Goal: Task Accomplishment & Management: Manage account settings

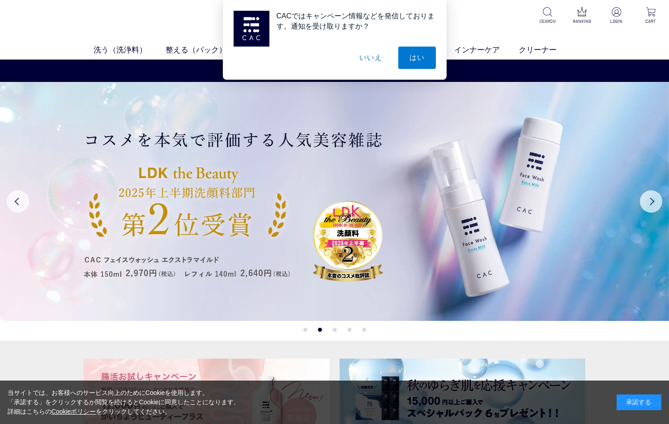
click at [366, 56] on button "いいえ" at bounding box center [370, 58] width 45 height 22
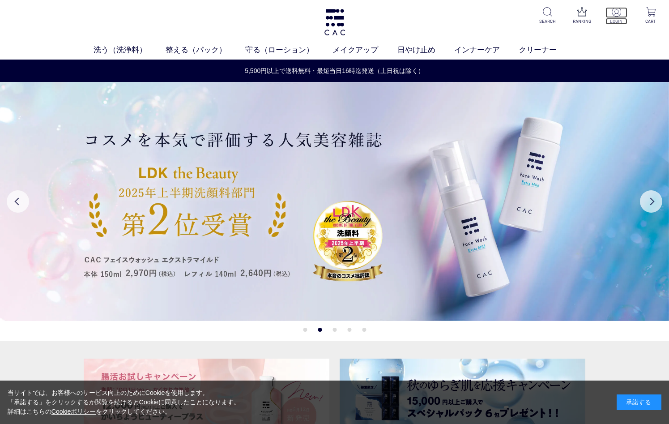
click at [621, 16] on p at bounding box center [617, 12] width 22 height 11
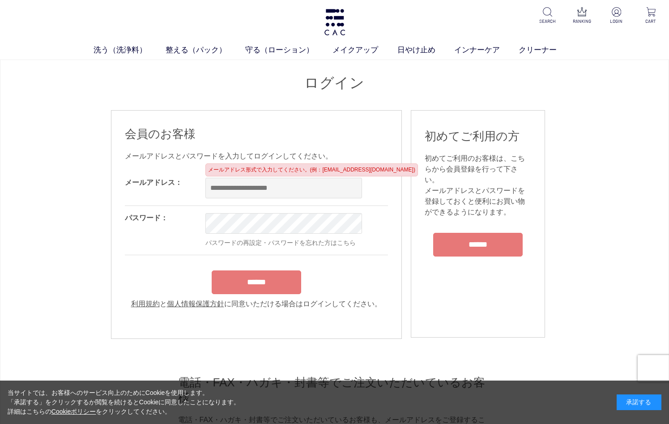
type input "**********"
click at [299, 224] on div "OK パスワードの再設定・パスワードを忘れた方はこちら" at bounding box center [322, 230] width 233 height 49
